Goal: Information Seeking & Learning: Learn about a topic

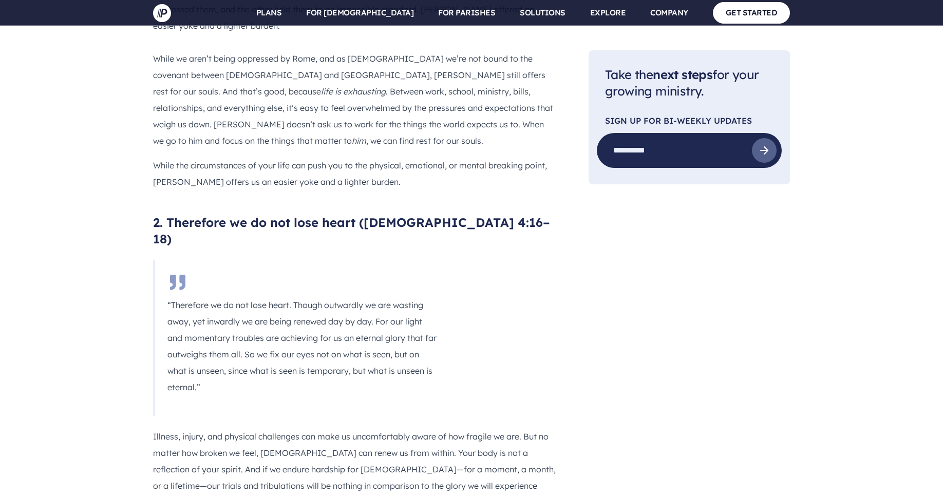
scroll to position [1012, 0]
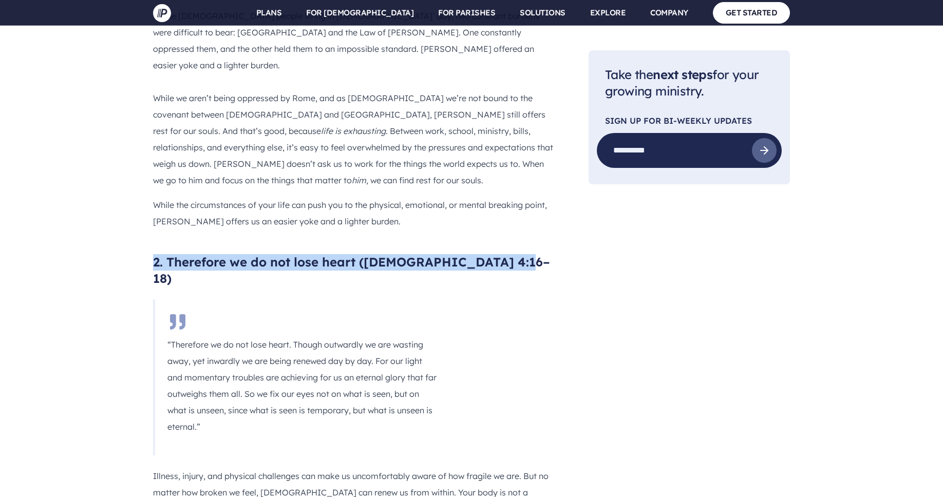
drag, startPoint x: 155, startPoint y: 167, endPoint x: 516, endPoint y: 170, distance: 361.2
click at [516, 254] on h3 "2. Therefore we do not lose heart ([DEMOGRAPHIC_DATA] 4:16–18)" at bounding box center [354, 270] width 403 height 33
drag, startPoint x: 514, startPoint y: 170, endPoint x: 169, endPoint y: 167, distance: 345.3
click at [169, 254] on h3 "2. Therefore we do not lose heart ([DEMOGRAPHIC_DATA] 4:16–18)" at bounding box center [354, 270] width 403 height 33
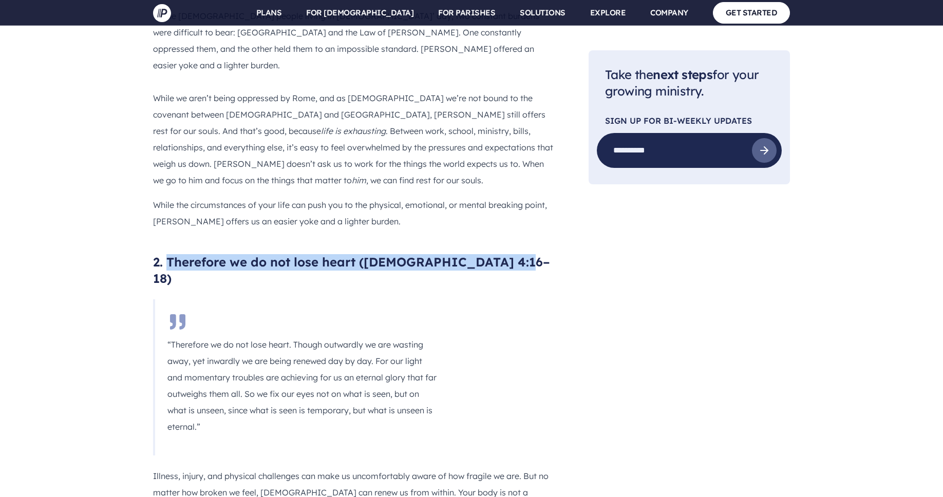
copy h3 "Therefore we do not lose heart ([DEMOGRAPHIC_DATA] 4:16–18)"
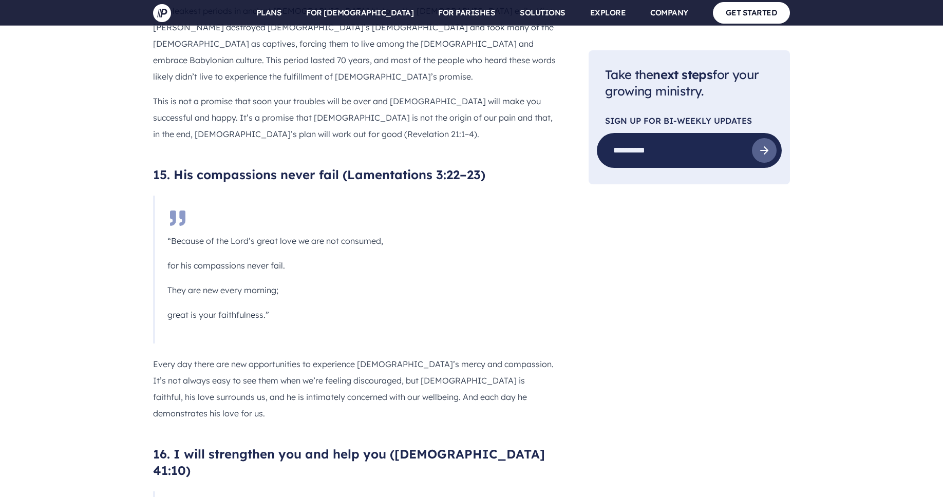
scroll to position [6258, 0]
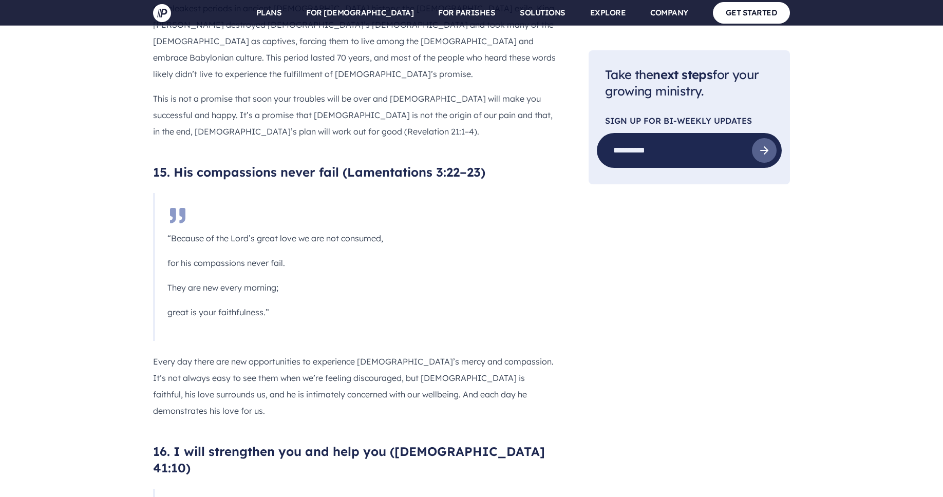
drag, startPoint x: 175, startPoint y: 227, endPoint x: 221, endPoint y: 258, distance: 55.6
copy div "[DEMOGRAPHIC_DATA] comforts us, so we can comfort others ([DEMOGRAPHIC_DATA] 1:…"
